Goal: Task Accomplishment & Management: Manage account settings

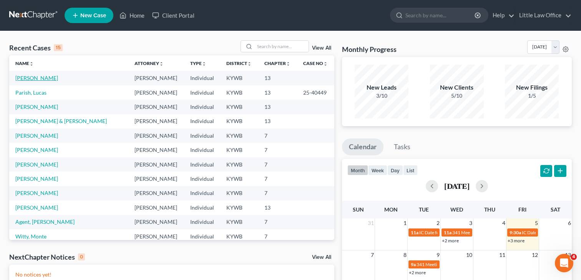
click at [39, 77] on link "[PERSON_NAME]" at bounding box center [36, 77] width 43 height 7
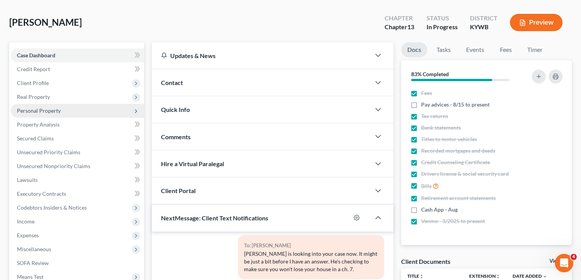
scroll to position [33, 0]
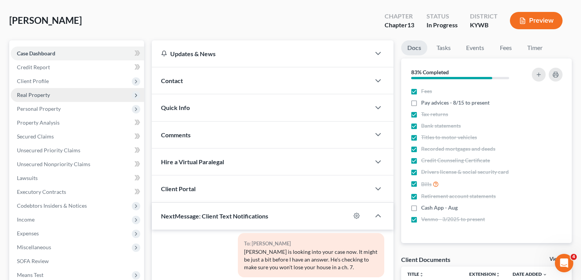
click at [64, 95] on span "Real Property" at bounding box center [77, 95] width 133 height 14
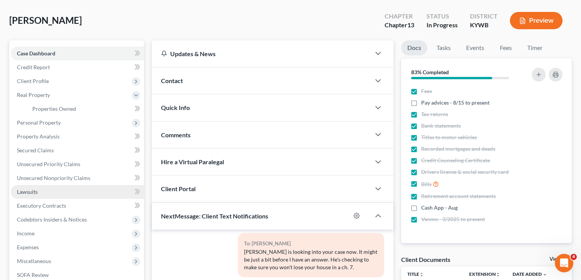
click at [63, 191] on link "Lawsuits" at bounding box center [77, 192] width 133 height 14
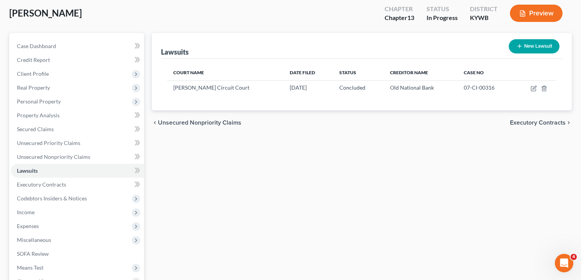
scroll to position [41, 0]
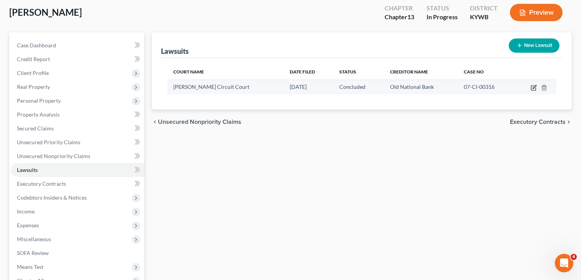
click at [533, 89] on icon "button" at bounding box center [533, 87] width 6 height 6
select select "18"
select select "2"
select select "1"
select select "15"
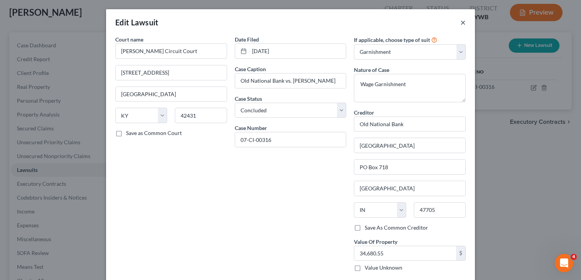
click at [465, 23] on button "×" at bounding box center [462, 22] width 5 height 9
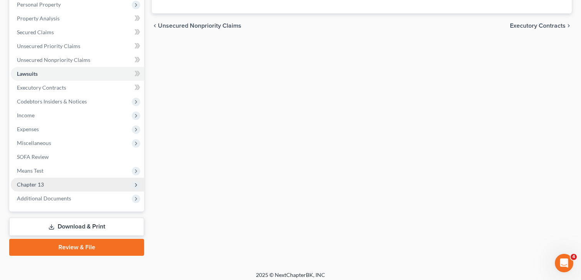
scroll to position [139, 0]
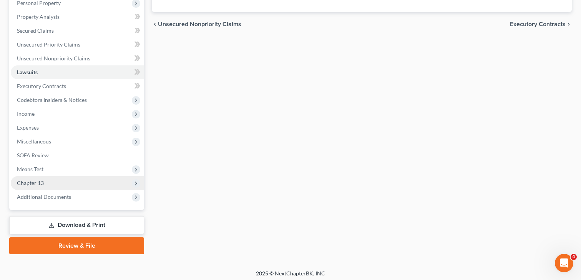
click at [37, 178] on span "Chapter 13" at bounding box center [77, 183] width 133 height 14
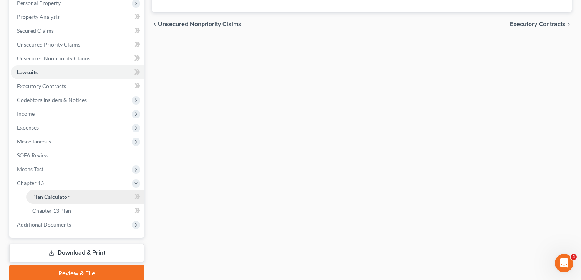
click at [64, 196] on span "Plan Calculator" at bounding box center [50, 196] width 37 height 7
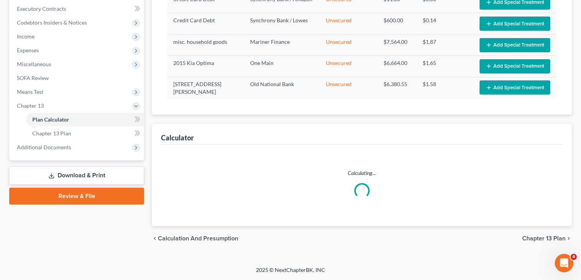
select select "59"
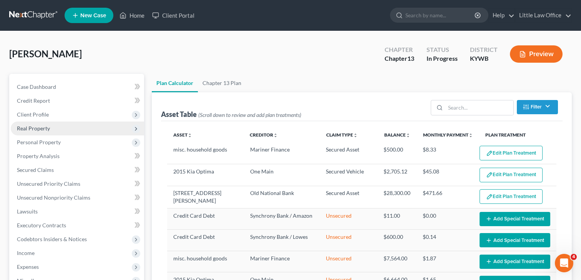
click at [28, 130] on span "Real Property" at bounding box center [33, 128] width 33 height 7
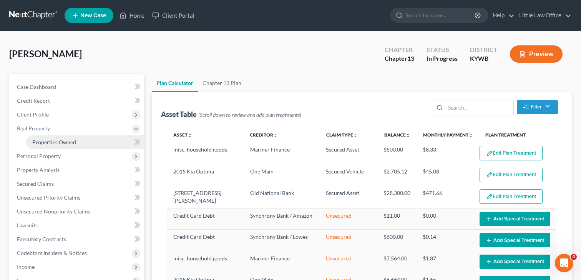
click at [38, 141] on span "Properties Owned" at bounding box center [54, 142] width 44 height 7
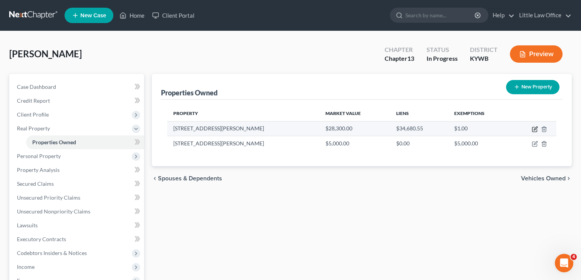
click at [534, 128] on icon "button" at bounding box center [534, 127] width 3 height 3
select select "18"
select select "53"
select select "0"
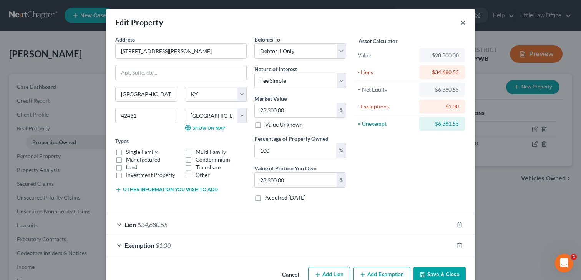
click at [463, 24] on button "×" at bounding box center [462, 22] width 5 height 9
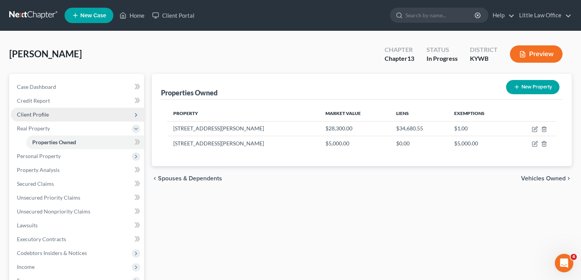
click at [62, 118] on span "Client Profile" at bounding box center [77, 115] width 133 height 14
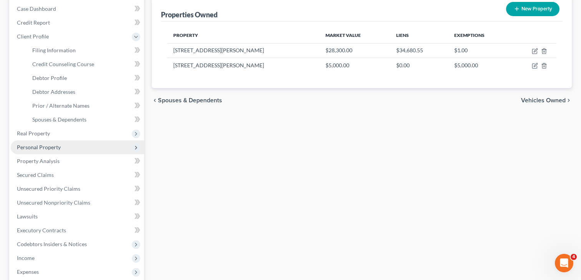
scroll to position [82, 0]
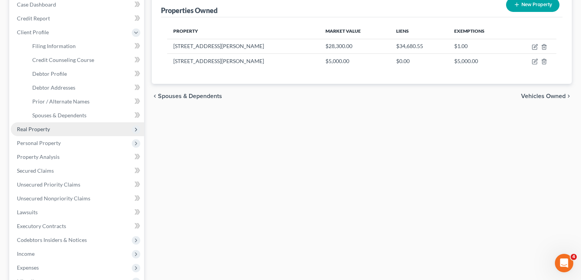
click at [46, 134] on span "Real Property" at bounding box center [77, 129] width 133 height 14
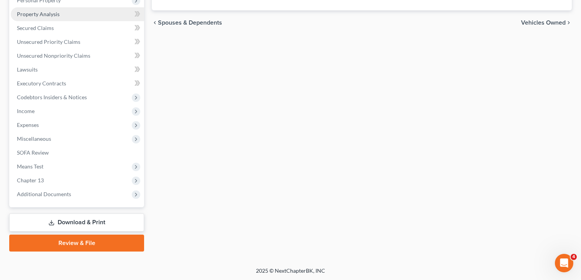
scroll to position [0, 0]
